Goal: Communication & Community: Answer question/provide support

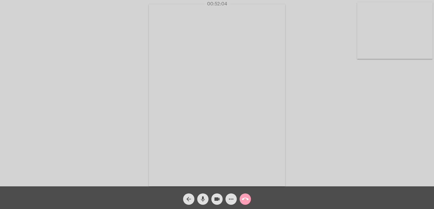
click at [244, 201] on mat-icon "call_end" at bounding box center [245, 198] width 7 height 7
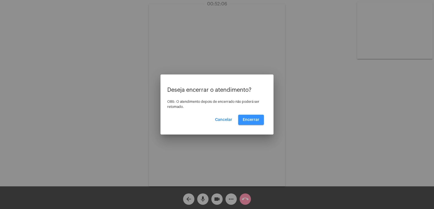
click at [254, 120] on span "Encerrar" at bounding box center [251, 120] width 17 height 4
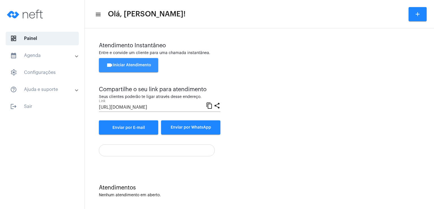
click at [131, 64] on span "videocam Iniciar Atendimento" at bounding box center [128, 65] width 45 height 4
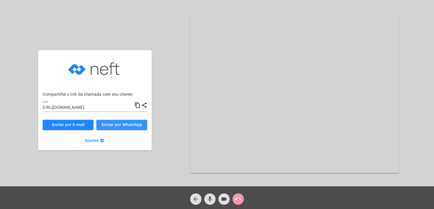
click at [125, 124] on span "Enviar por WhatsApp" at bounding box center [122, 125] width 40 height 4
